Goal: Transaction & Acquisition: Book appointment/travel/reservation

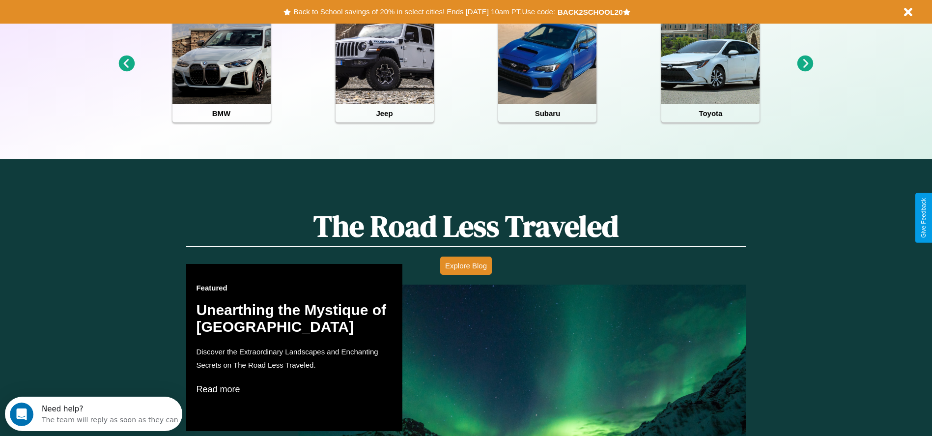
scroll to position [438, 0]
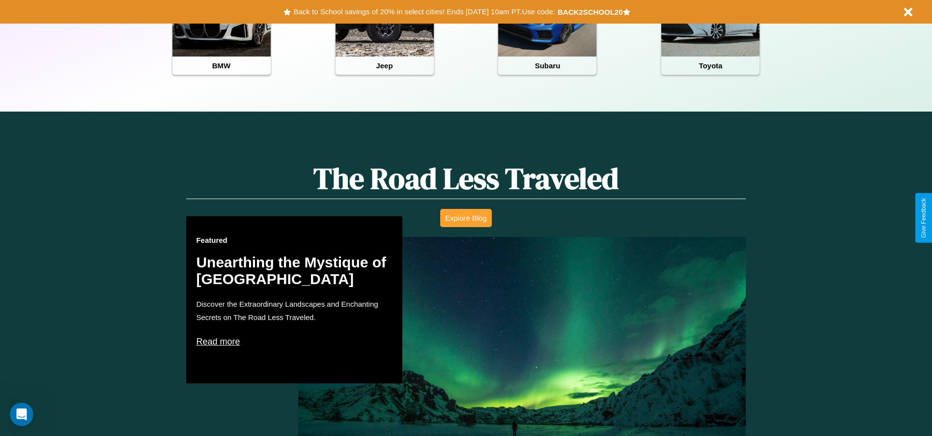
click at [466, 218] on button "Explore Blog" at bounding box center [466, 218] width 52 height 18
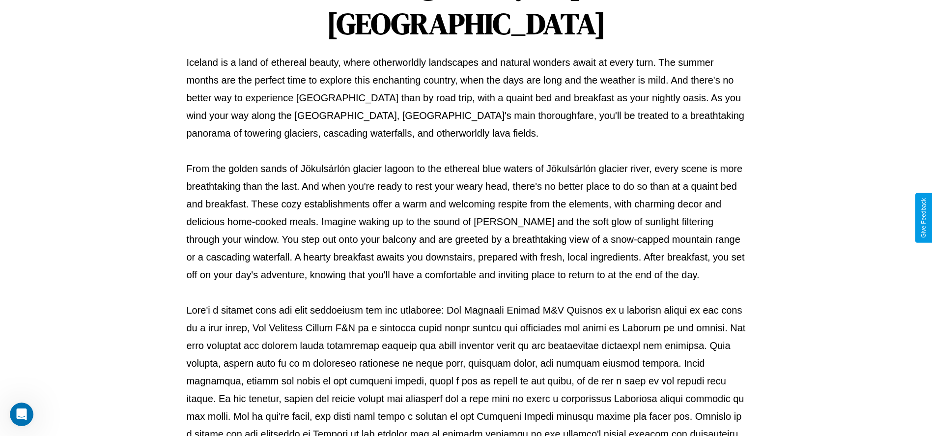
scroll to position [326, 0]
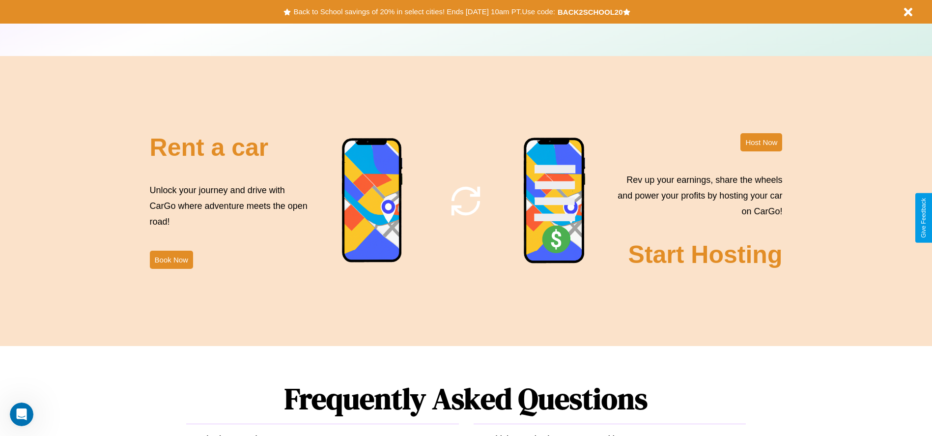
scroll to position [1189, 0]
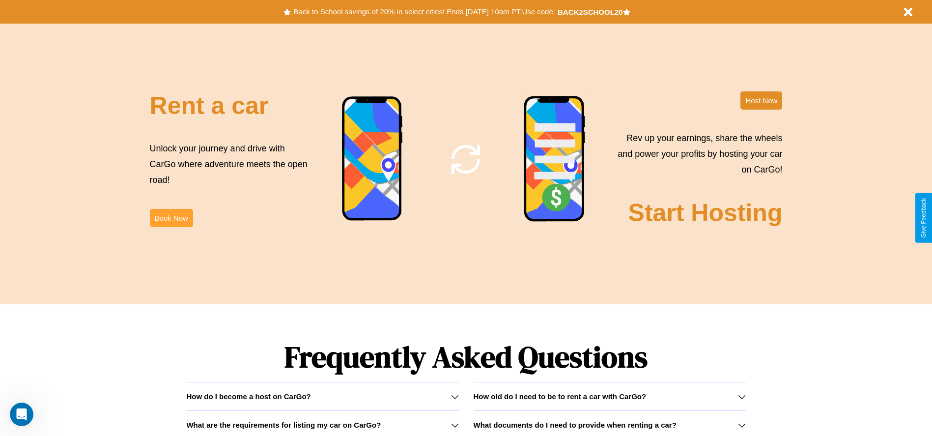
click at [171, 218] on button "Book Now" at bounding box center [171, 218] width 43 height 18
